Goal: Transaction & Acquisition: Purchase product/service

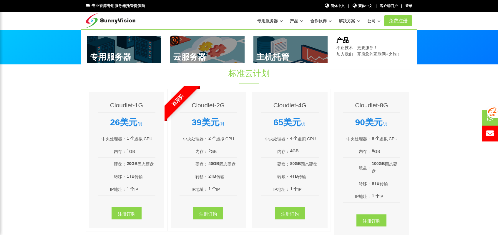
click at [223, 51] on link at bounding box center [207, 49] width 74 height 27
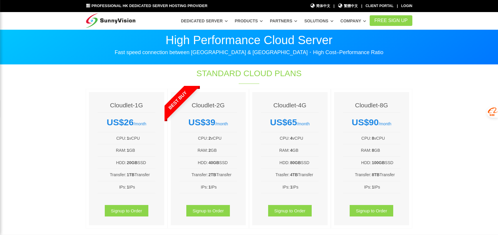
scroll to position [29, 0]
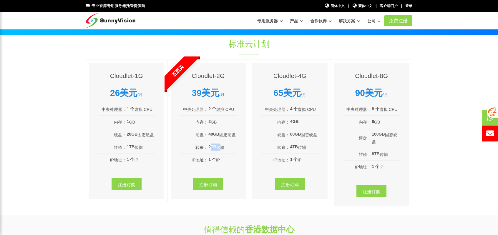
drag, startPoint x: 210, startPoint y: 147, endPoint x: 218, endPoint y: 148, distance: 8.0
click at [218, 148] on td "2TB 传输" at bounding box center [222, 147] width 29 height 8
click at [225, 157] on li "IP地址： 1 个 IP" at bounding box center [209, 160] width 58 height 13
drag, startPoint x: 171, startPoint y: 73, endPoint x: 183, endPoint y: 68, distance: 12.6
click at [183, 68] on font "百思买" at bounding box center [178, 71] width 14 height 14
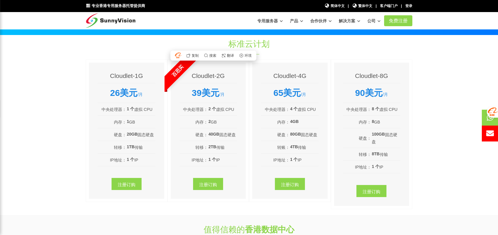
click at [223, 89] on div "39美元 /月" at bounding box center [209, 93] width 58 height 11
drag, startPoint x: 126, startPoint y: 75, endPoint x: 142, endPoint y: 75, distance: 15.3
click at [142, 75] on font "Cloudlet-1G" at bounding box center [126, 75] width 33 height 7
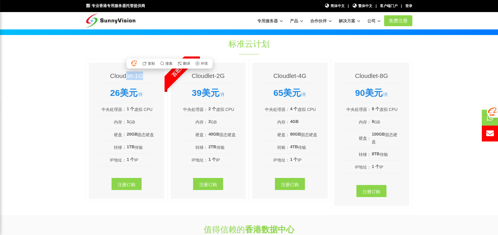
click at [157, 75] on div "Cloudlet-1G 26美元 /月 中央处理器： 1 个 虚拟 CPU 内存： 1 GB 硬盘： 20GB 固态硬盘 转移： 1TB 传输 IP地址： 1…" at bounding box center [126, 131] width 75 height 137
click at [352, 54] on div "标准云计划 Cloudlet-1G 26美元 /月 中央处理器： 1 个 虚拟 CPU 内存： 1 GB 硬盘： 20GB 固态硬盘 转移： 1TB 传输 I…" at bounding box center [249, 125] width 336 height 174
